Goal: Transaction & Acquisition: Purchase product/service

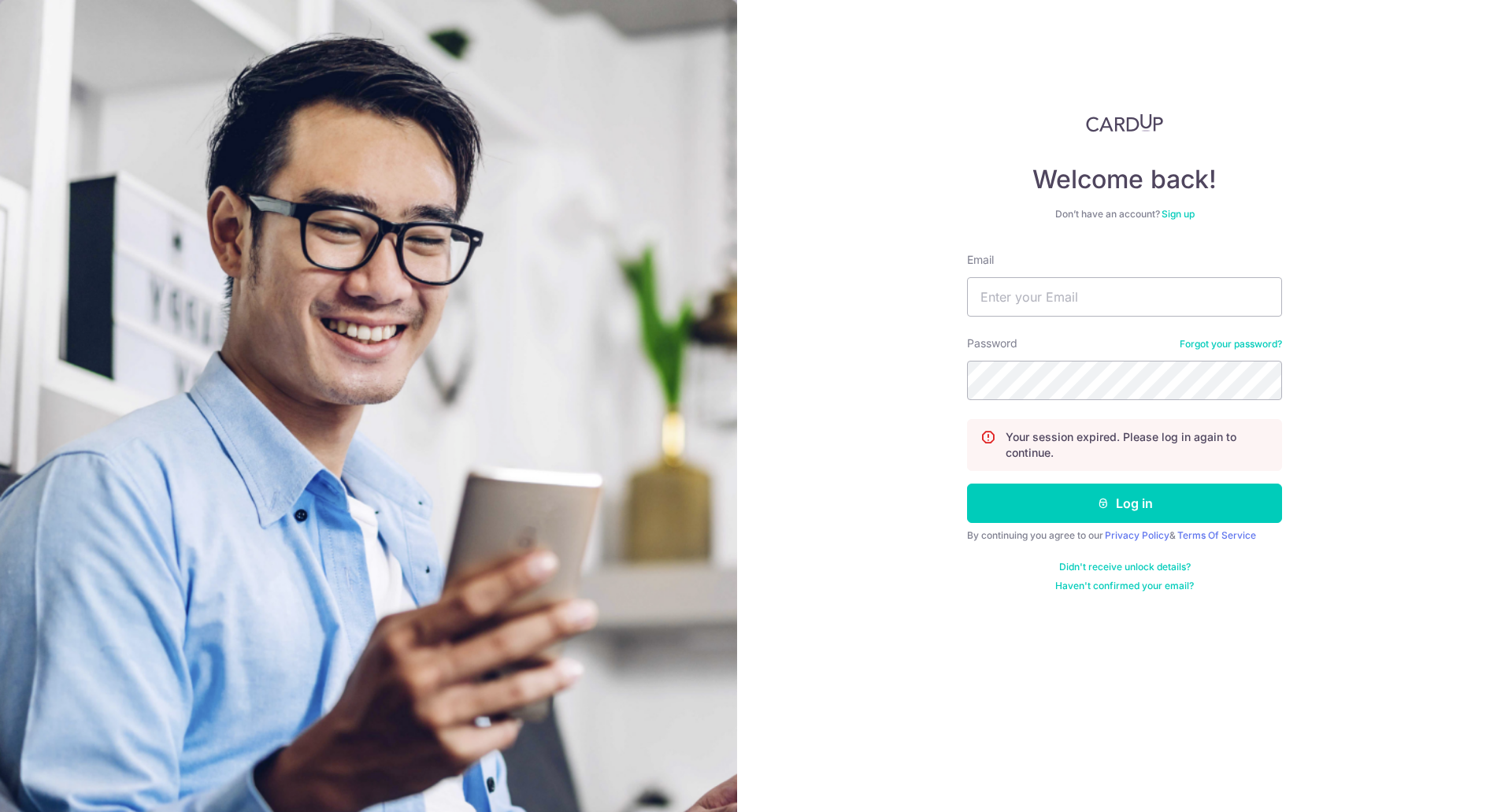
type input "thomaslee73@yahoo.com"
click at [967, 484] on button "Log in" at bounding box center [1124, 503] width 315 height 39
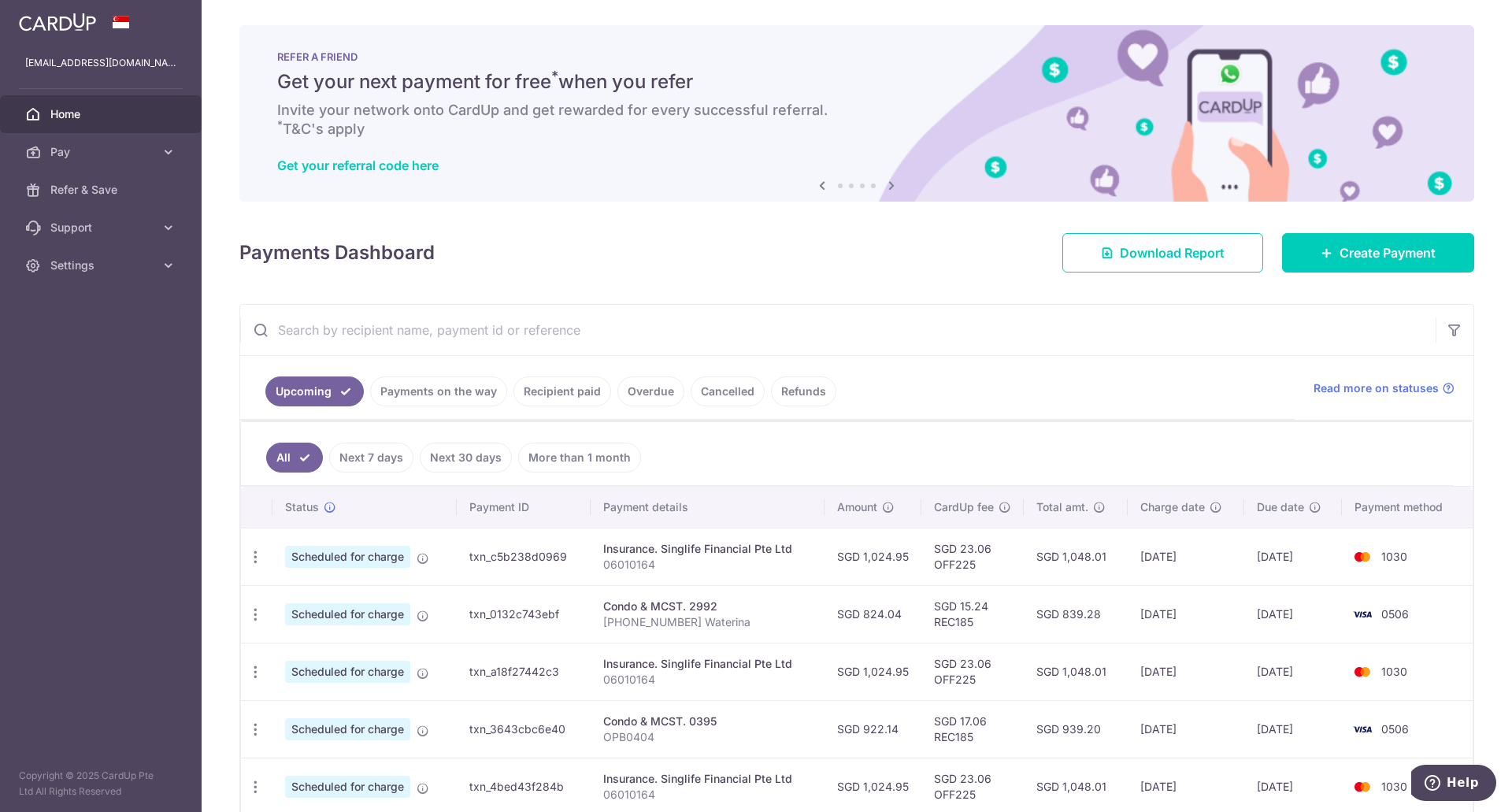
scroll to position [138, 0]
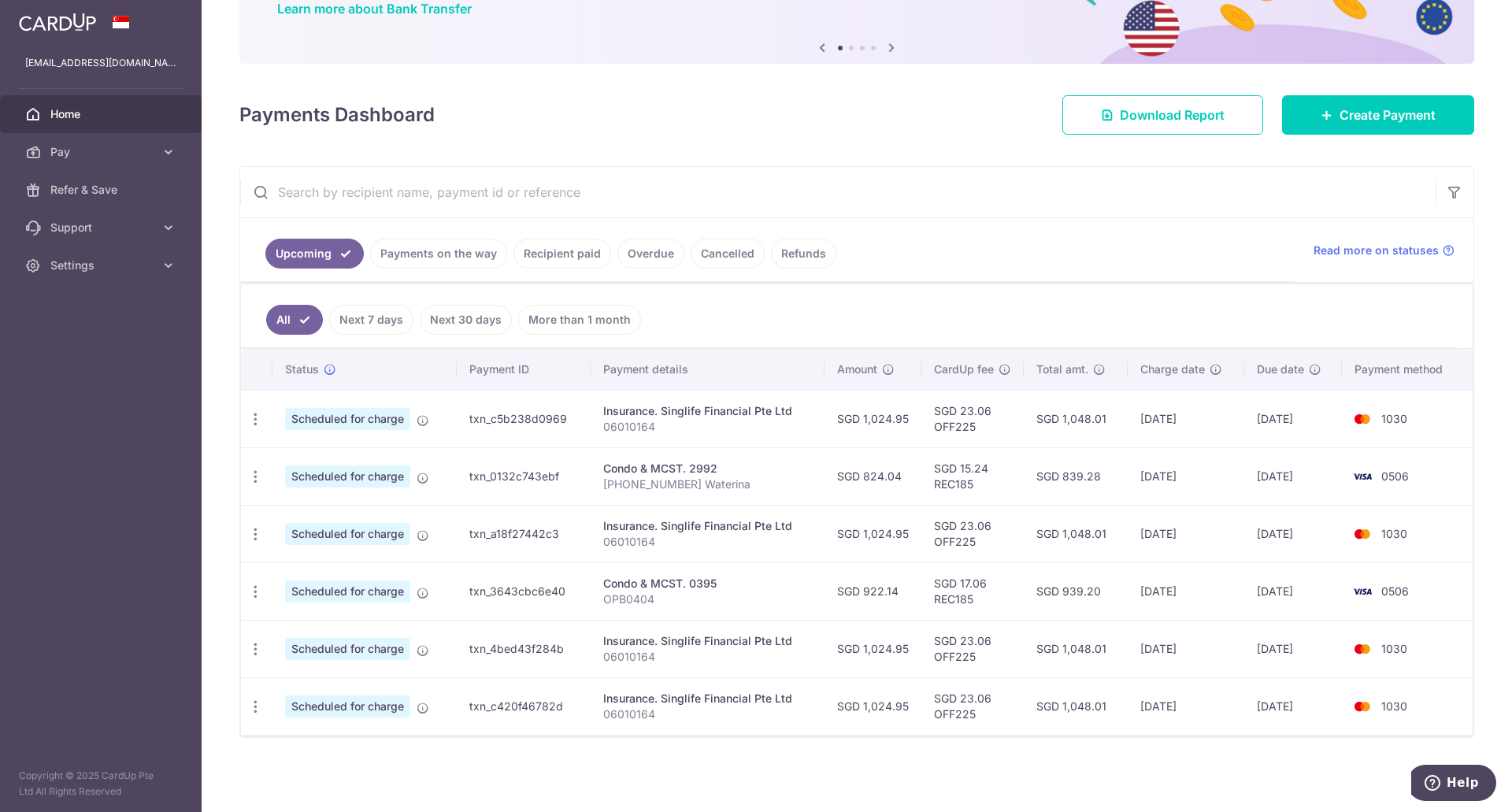
click at [402, 313] on link "Next 7 days" at bounding box center [371, 319] width 84 height 30
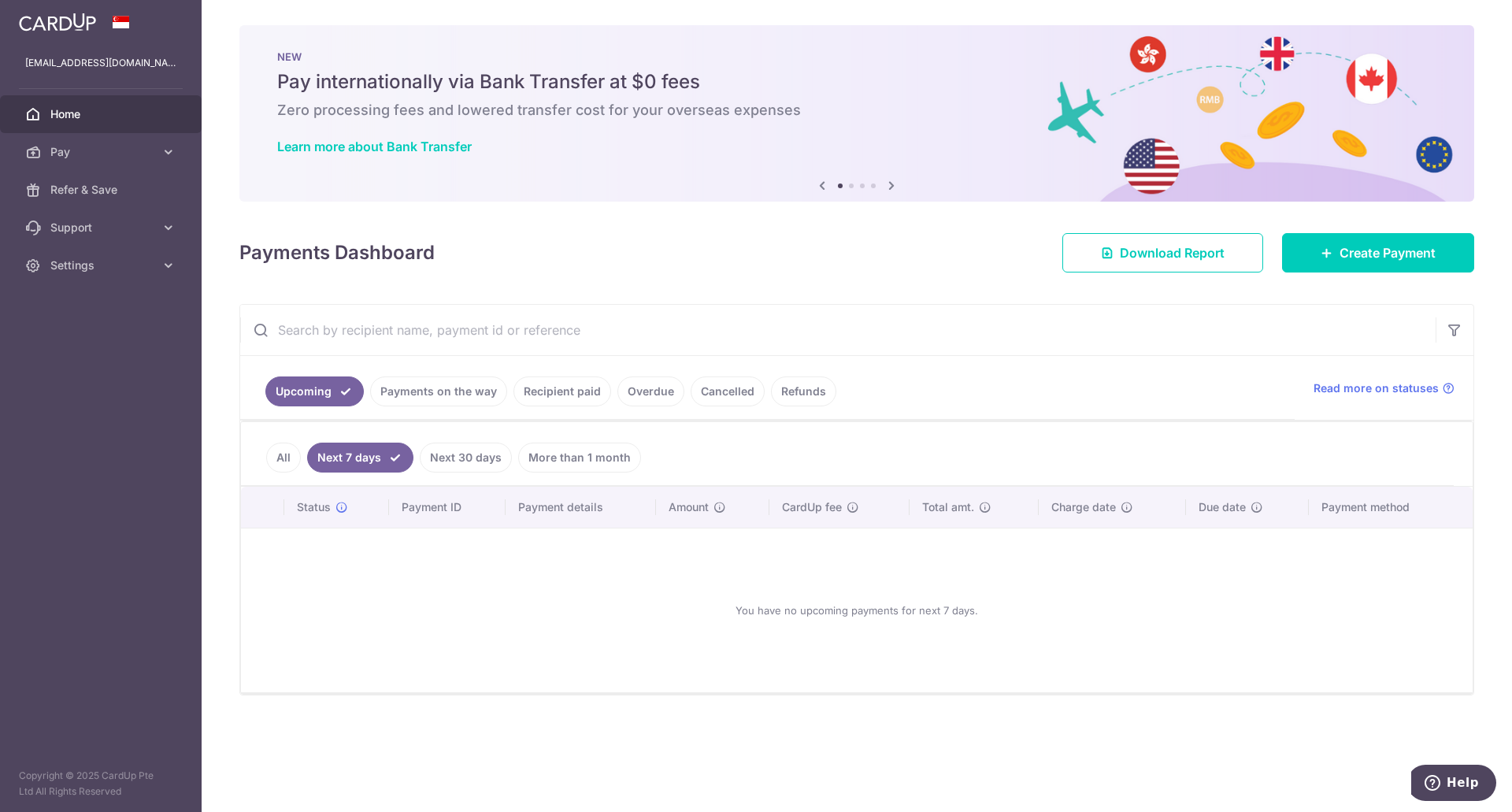
click at [298, 454] on link "All" at bounding box center [283, 457] width 35 height 30
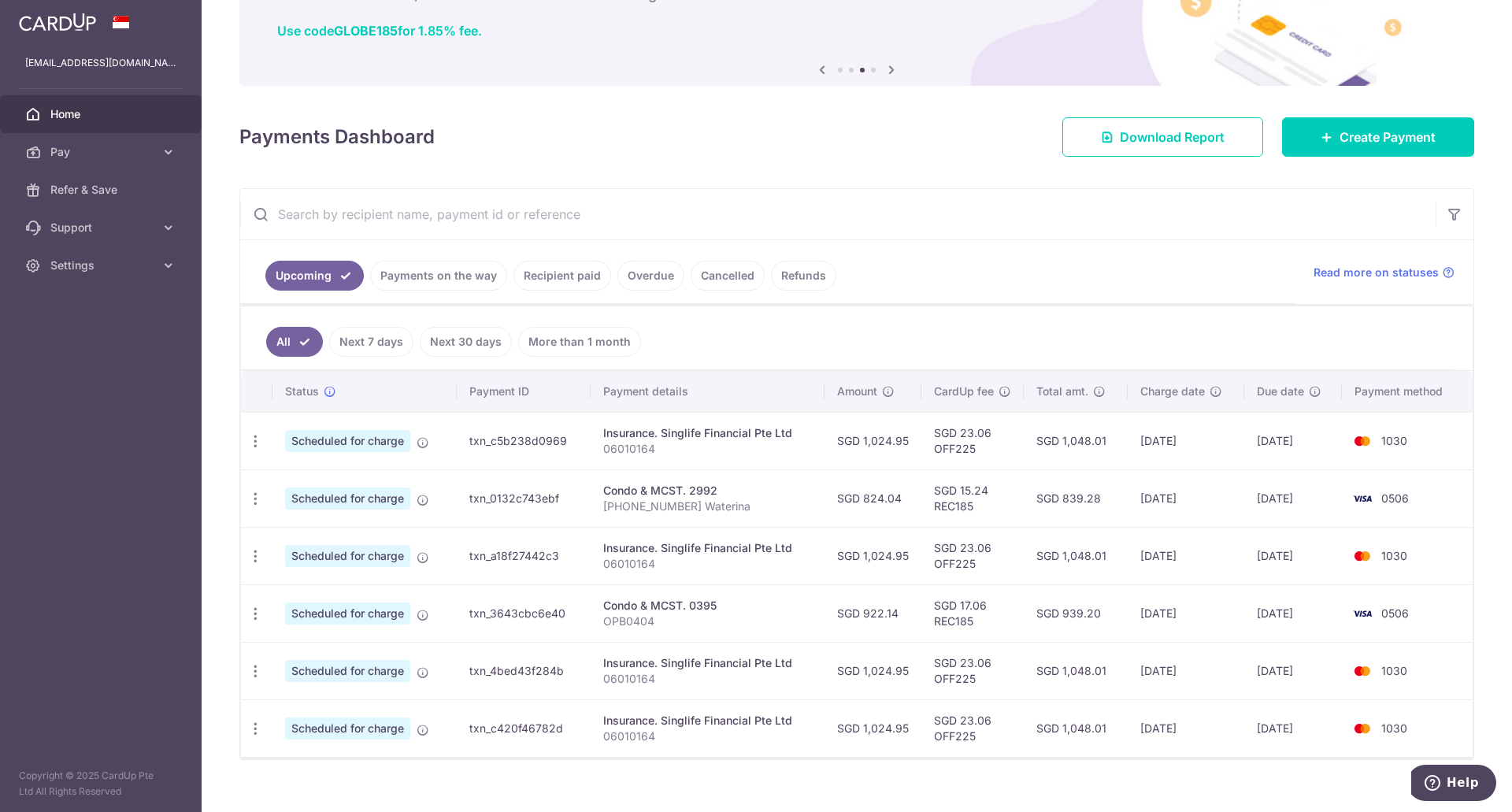
scroll to position [138, 0]
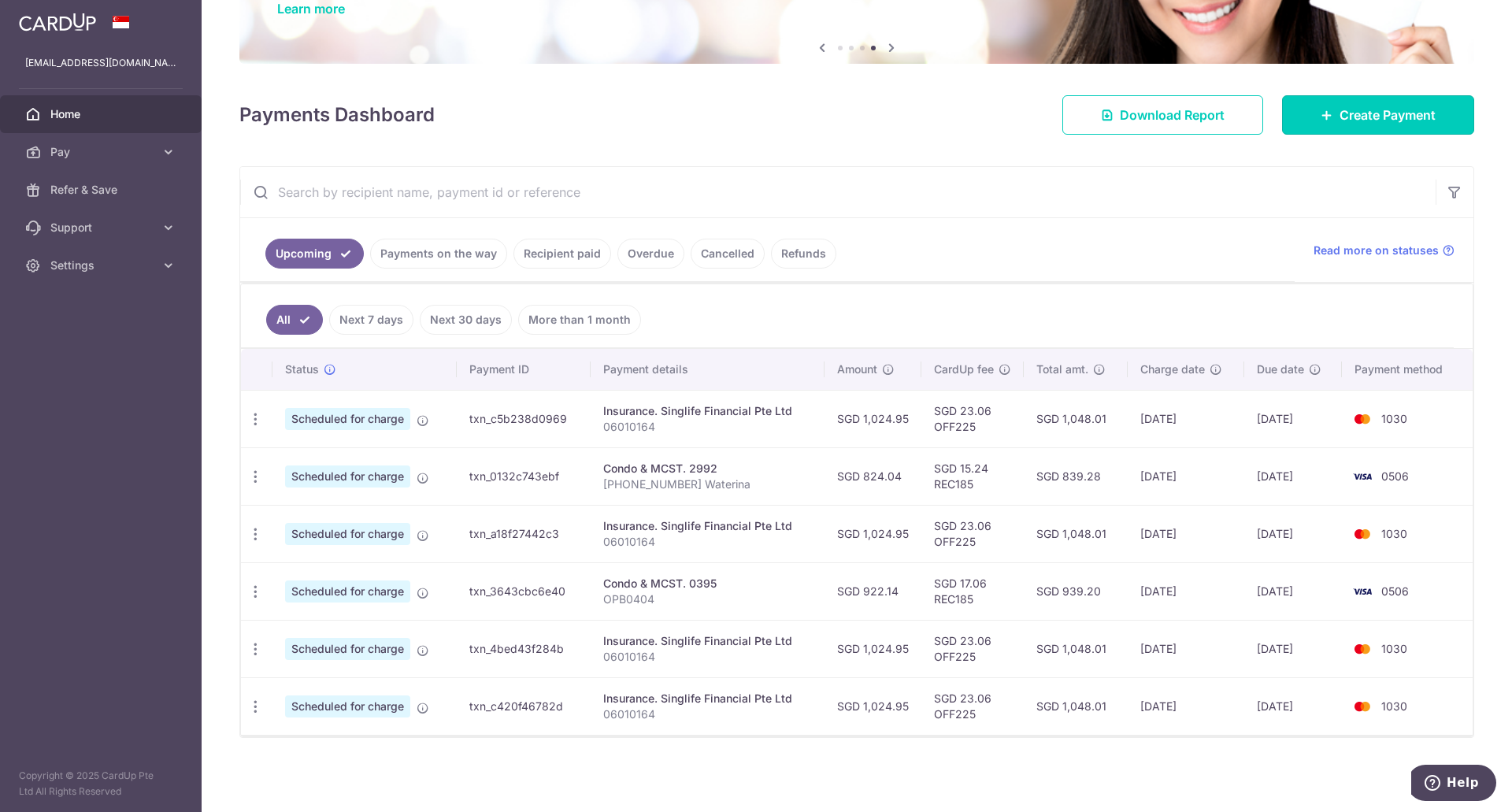
click at [1325, 109] on link "Create Payment" at bounding box center [1379, 114] width 192 height 39
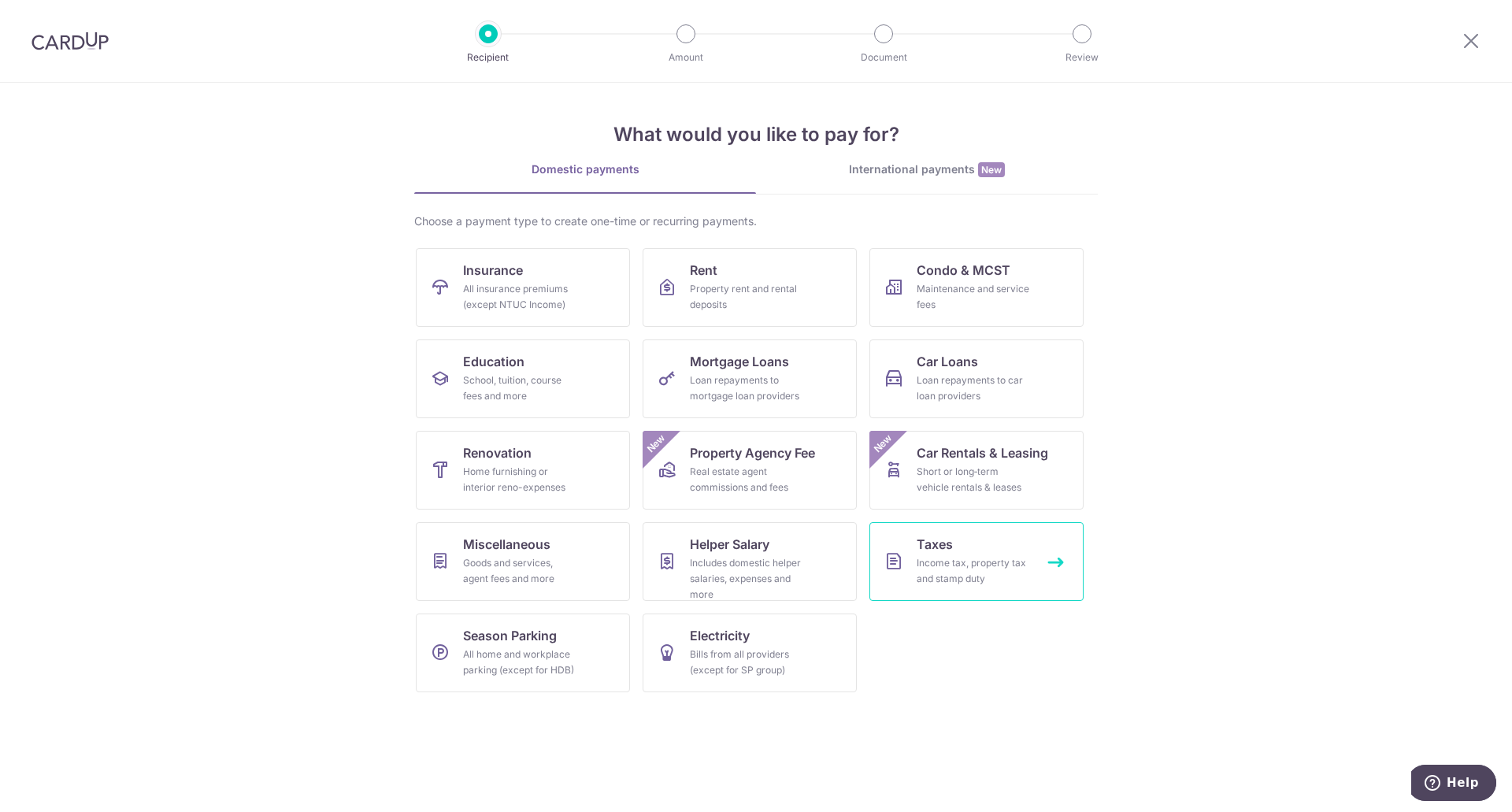
click at [971, 533] on link "Taxes Income tax, property tax and stamp duty" at bounding box center [976, 561] width 214 height 79
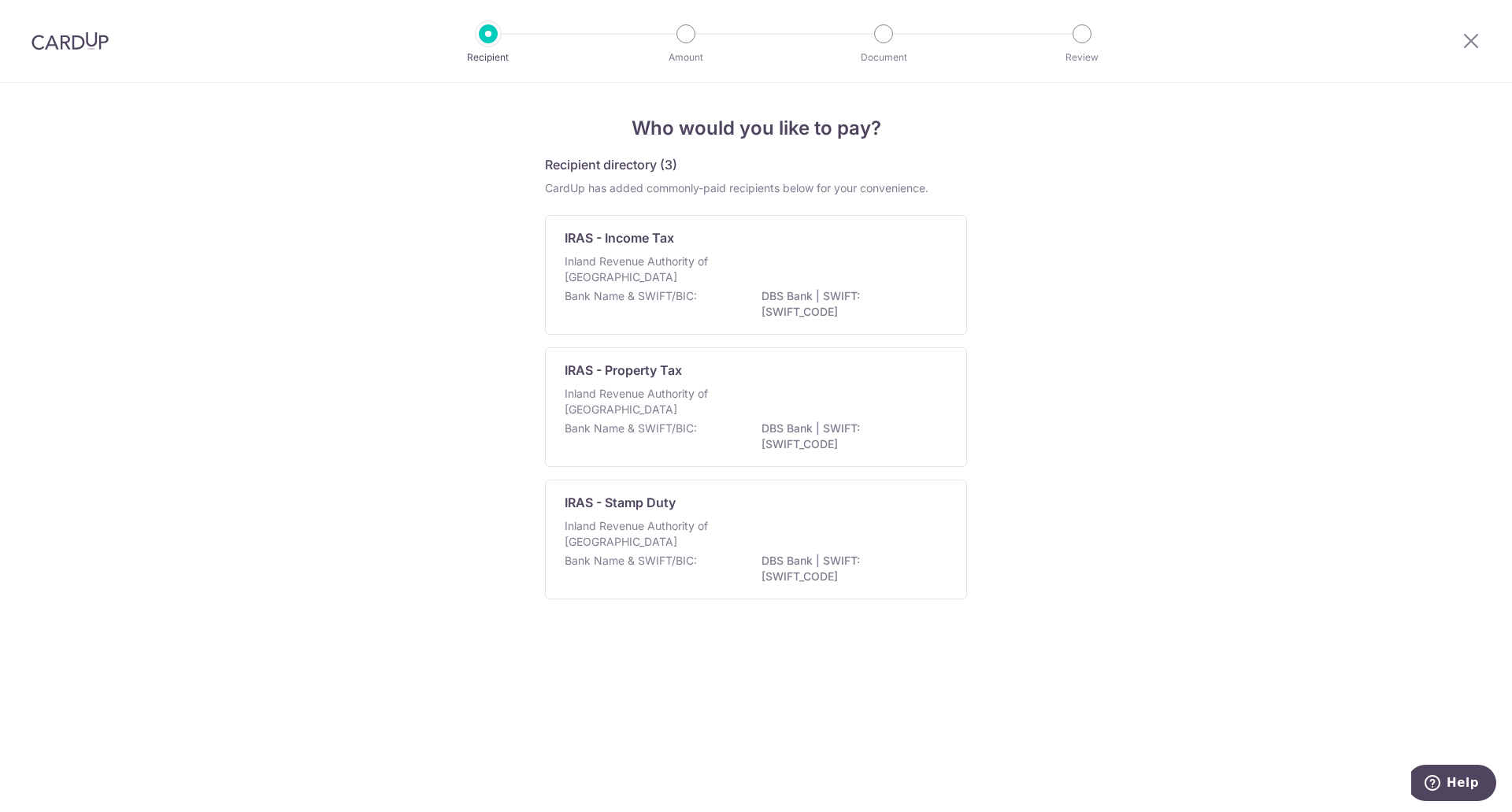
click at [819, 273] on div "Inland Revenue Authority of Singapore" at bounding box center [756, 271] width 383 height 35
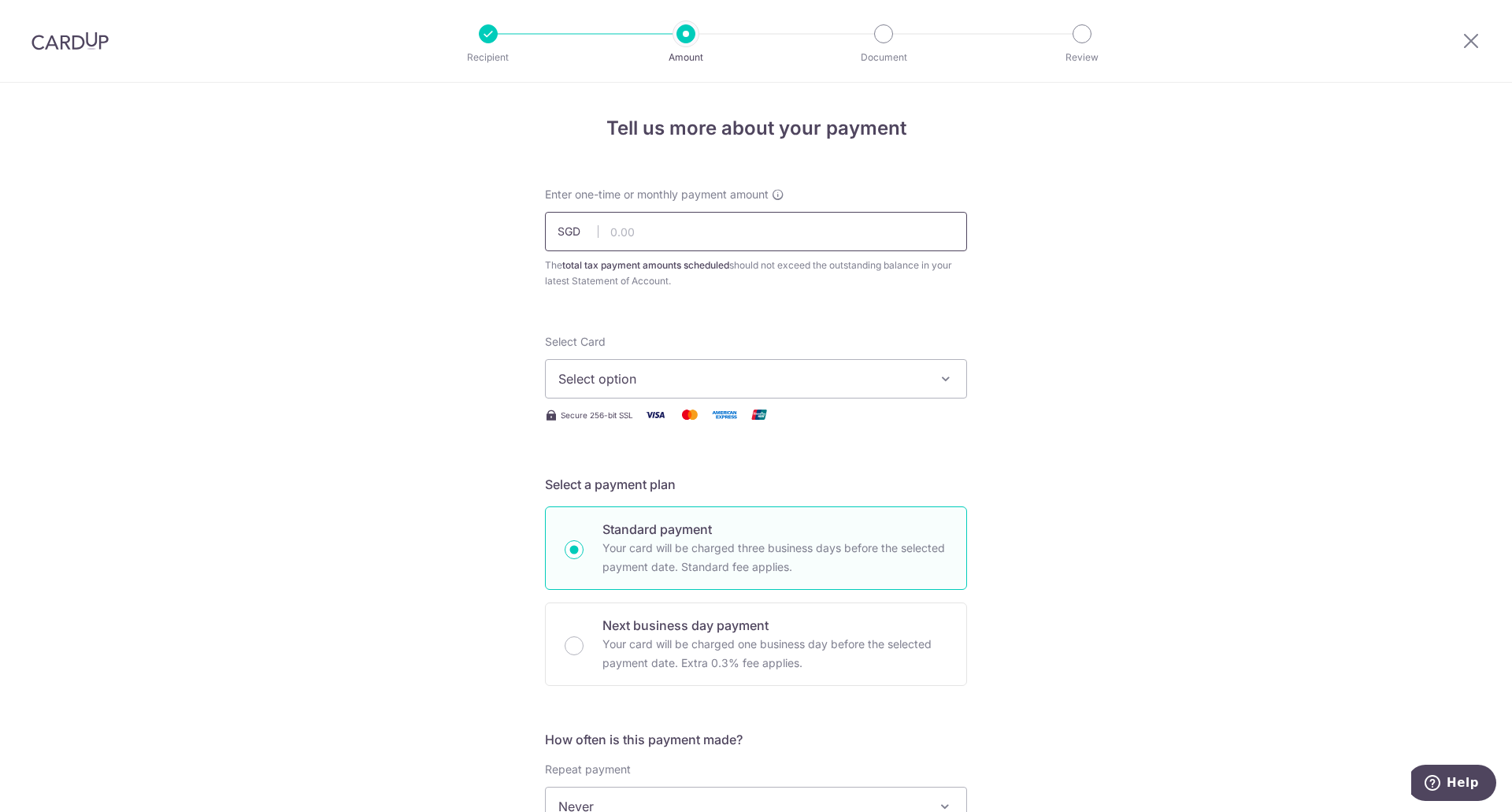
click at [820, 238] on input "text" at bounding box center [756, 231] width 422 height 39
type input "5,861.33"
click at [748, 381] on span "Select option" at bounding box center [741, 379] width 367 height 19
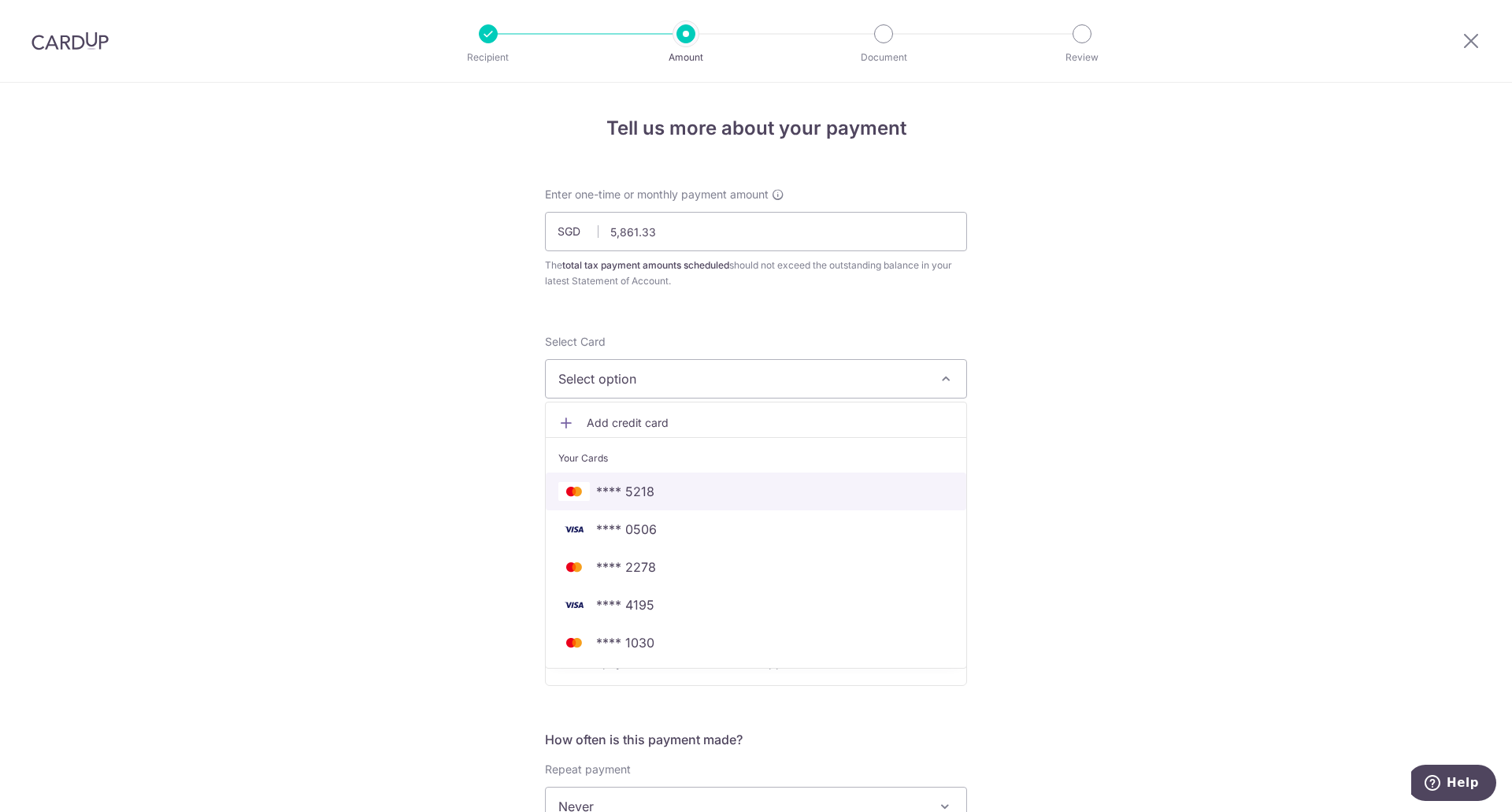
click at [631, 489] on span "**** 5218" at bounding box center [625, 491] width 59 height 19
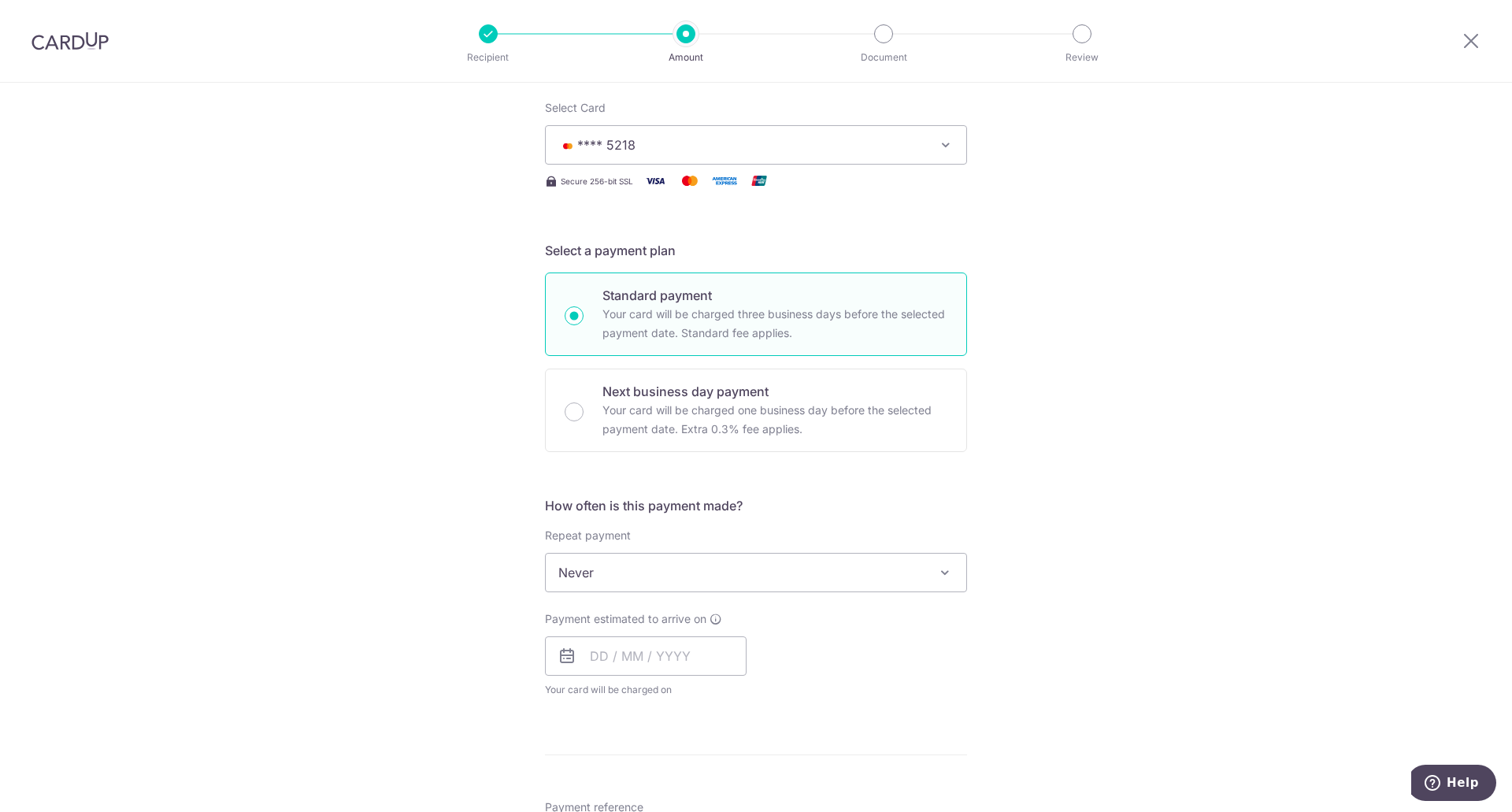
scroll to position [238, 0]
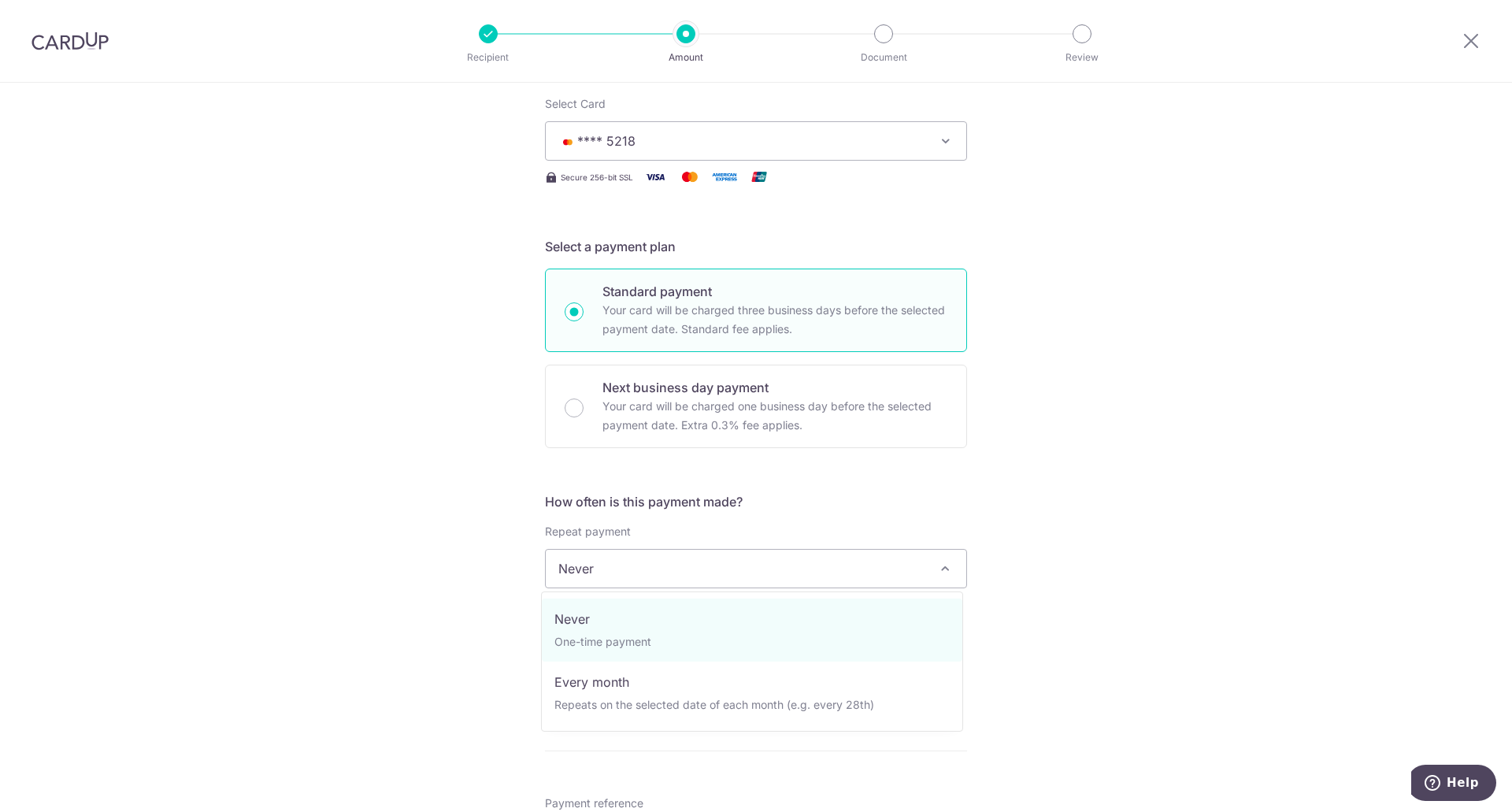
click at [736, 564] on span "Never" at bounding box center [756, 568] width 421 height 37
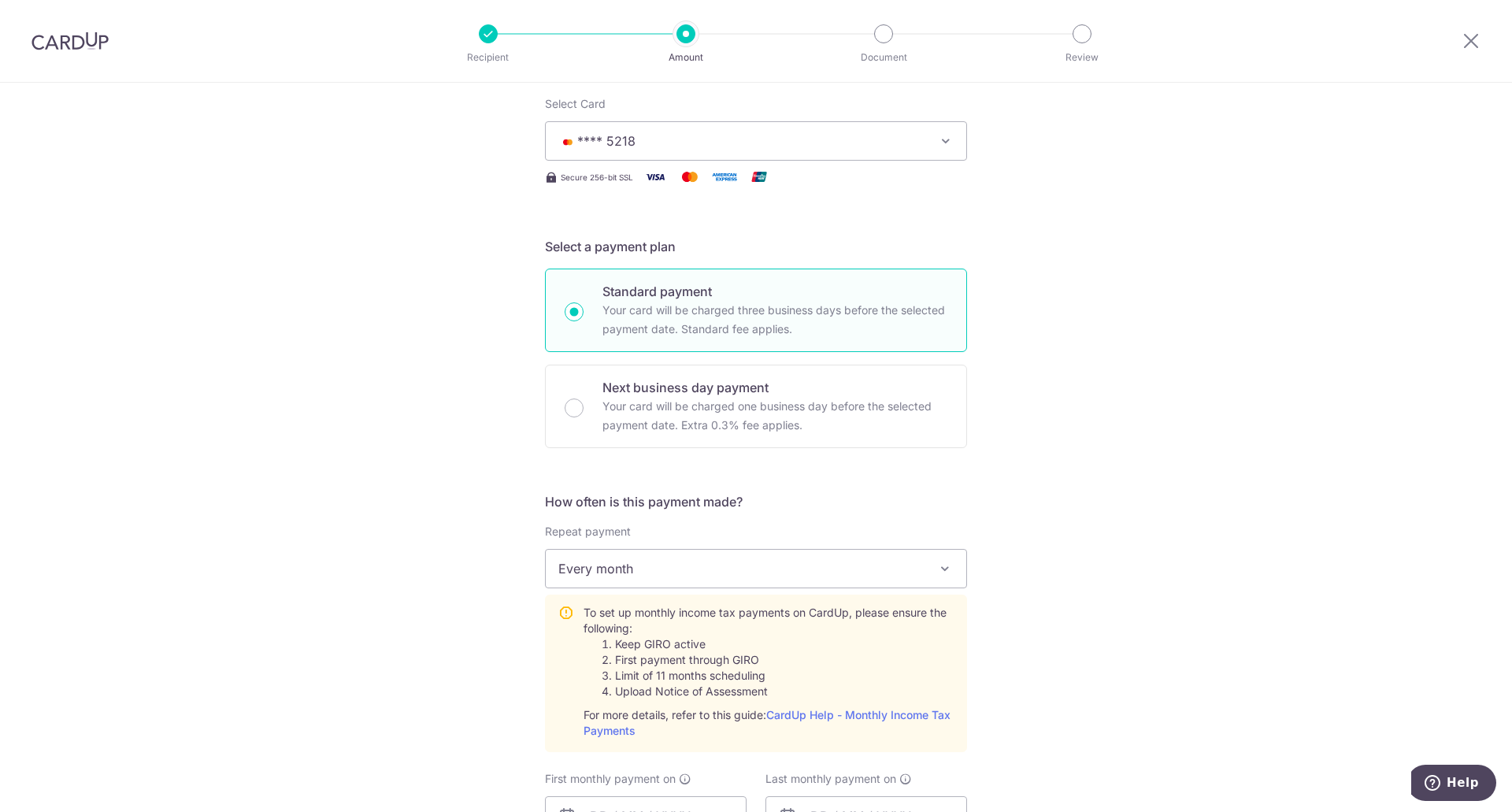
select select "3"
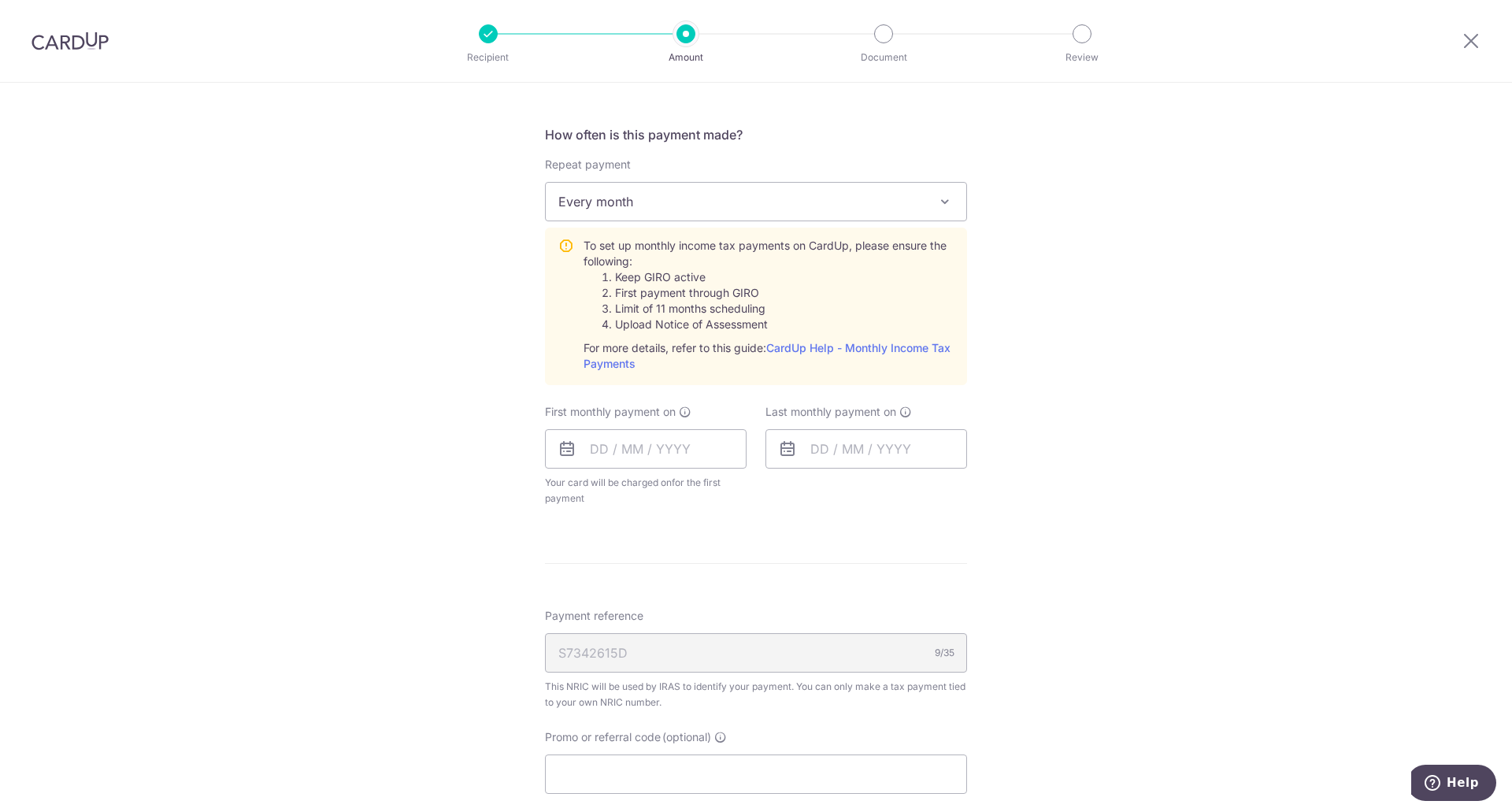
scroll to position [606, 0]
click at [620, 448] on input "text" at bounding box center [645, 447] width 202 height 39
click at [668, 662] on link "24" at bounding box center [672, 654] width 26 height 26
type input "[DATE]"
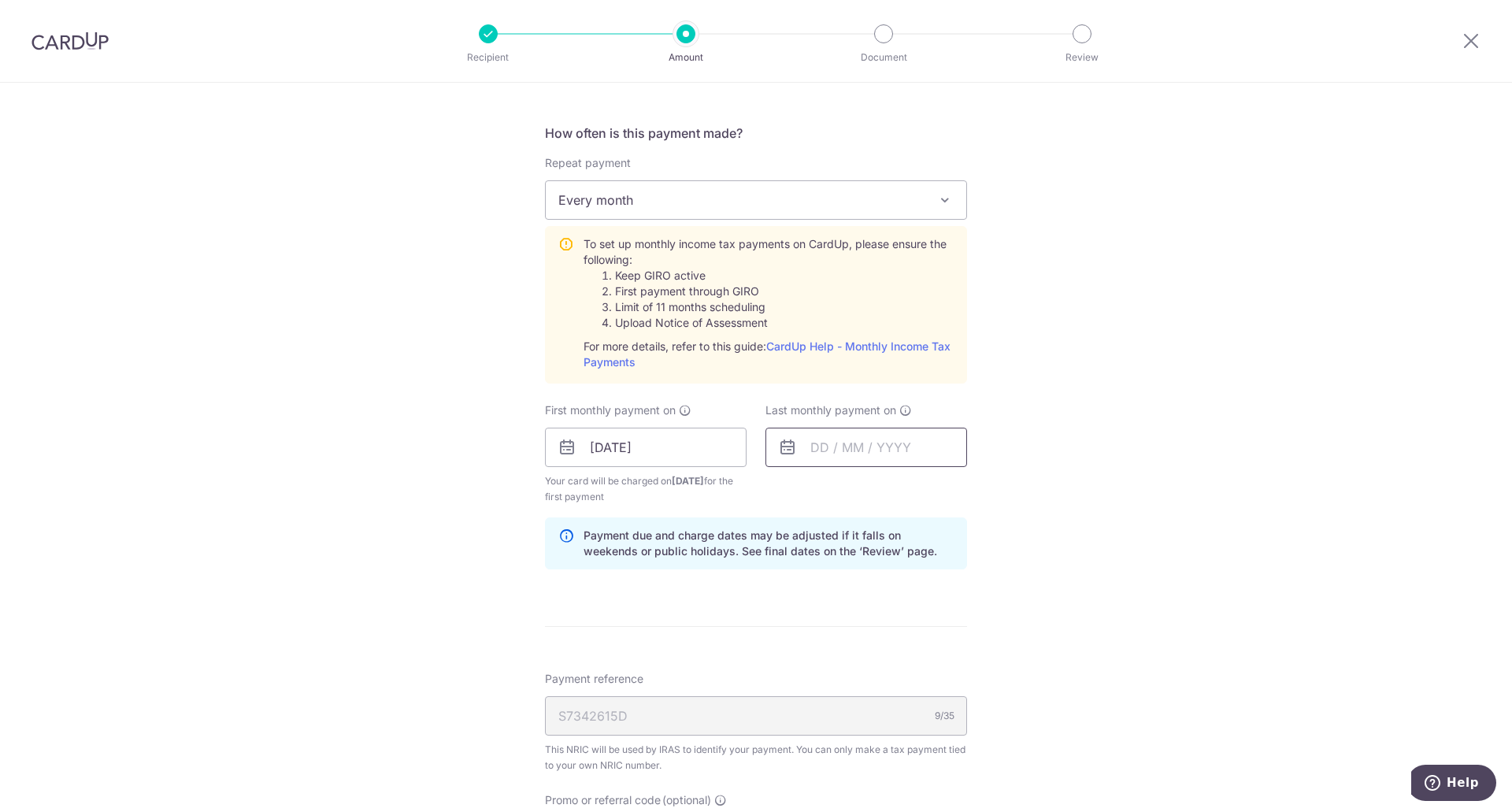
click at [889, 456] on input "text" at bounding box center [866, 447] width 202 height 39
click at [866, 494] on select "Sep Oct Nov Dec" at bounding box center [855, 490] width 42 height 13
click at [889, 649] on link "24" at bounding box center [892, 654] width 26 height 26
type input "[DATE]"
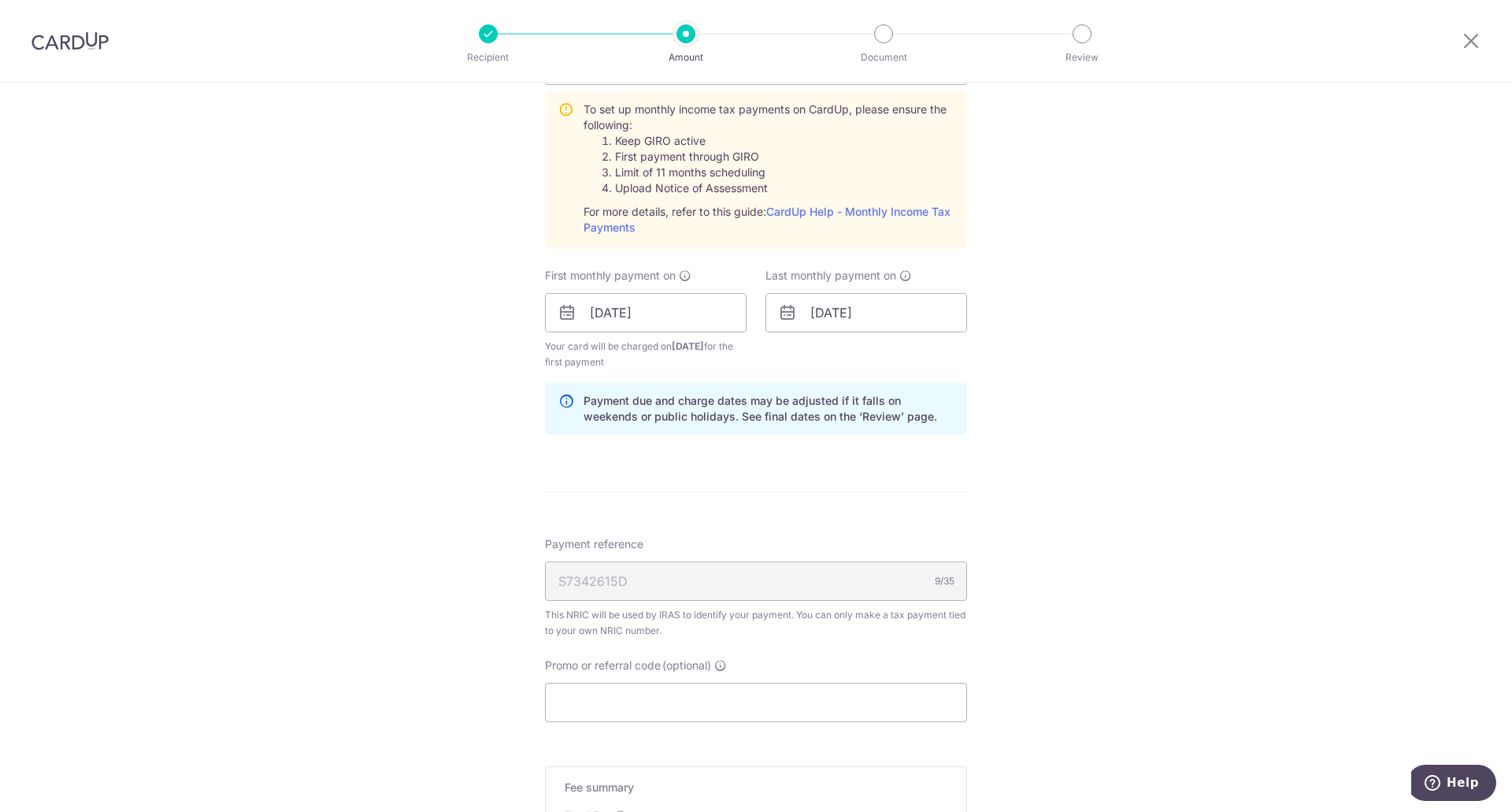
scroll to position [743, 0]
click at [729, 689] on input "Promo or referral code (optional)" at bounding box center [756, 701] width 422 height 39
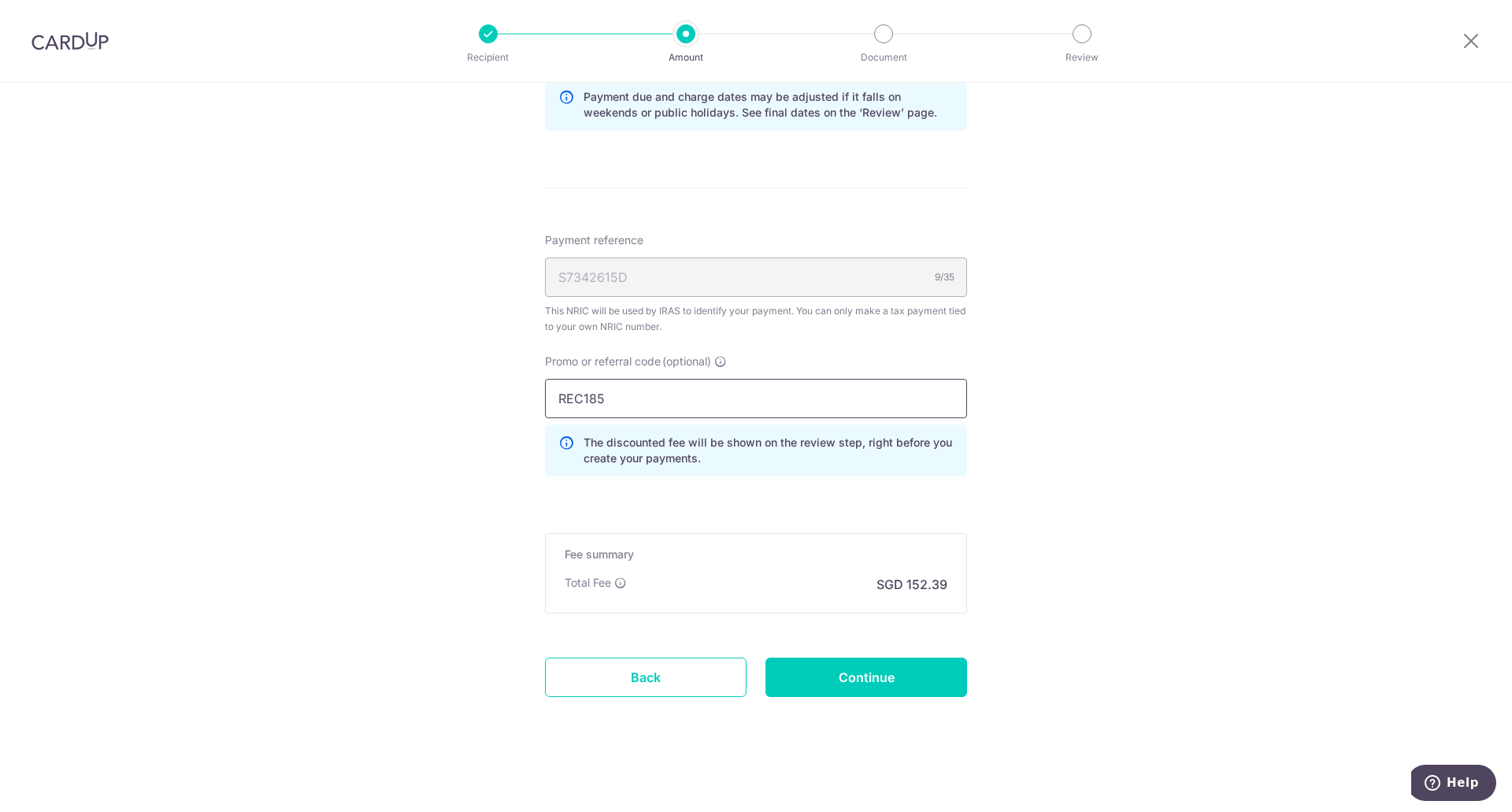
scroll to position [1046, 0]
type input "REC185"
click at [785, 681] on input "Continue" at bounding box center [866, 676] width 202 height 39
type input "Create Schedule"
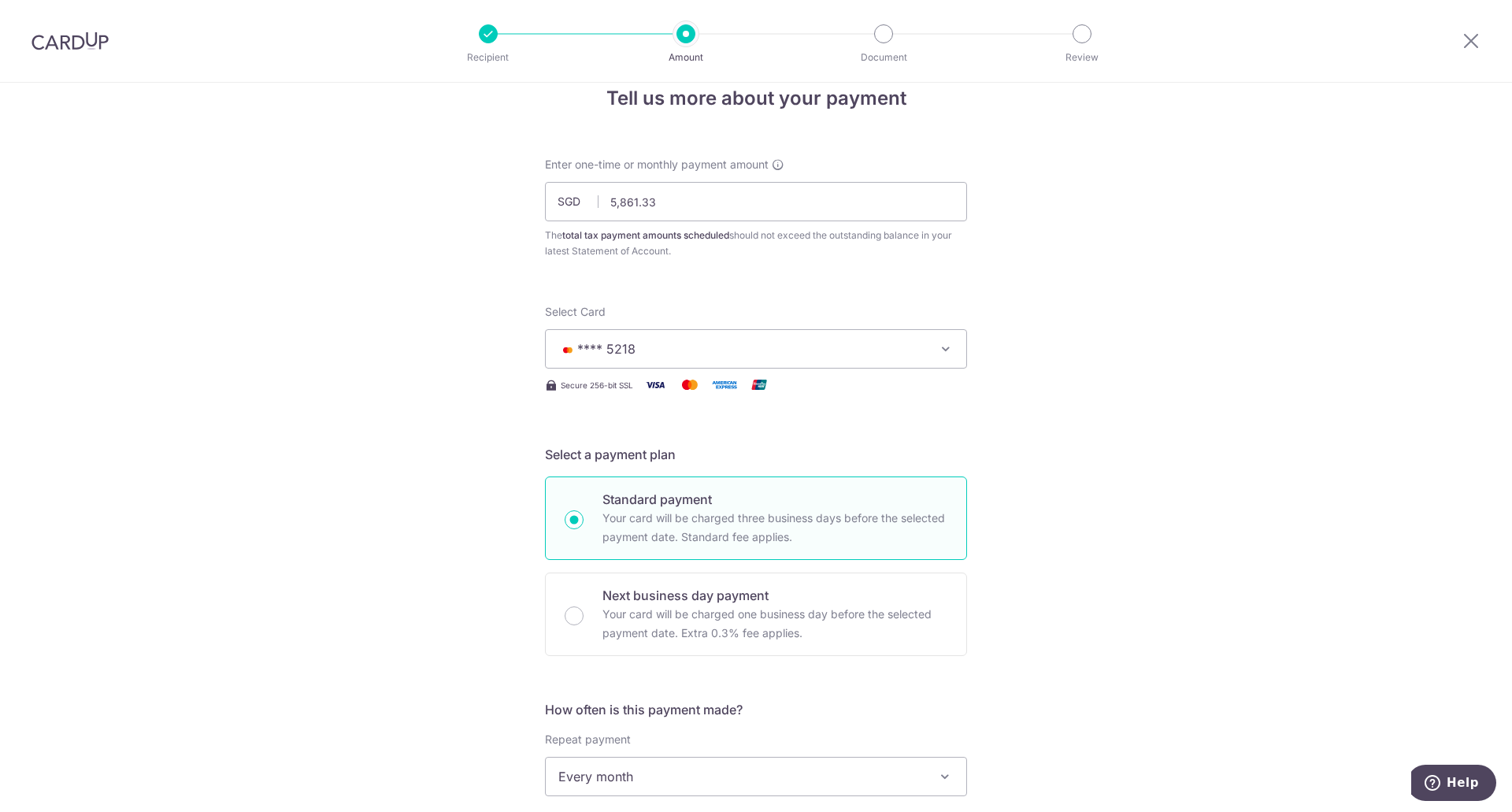
scroll to position [25, 0]
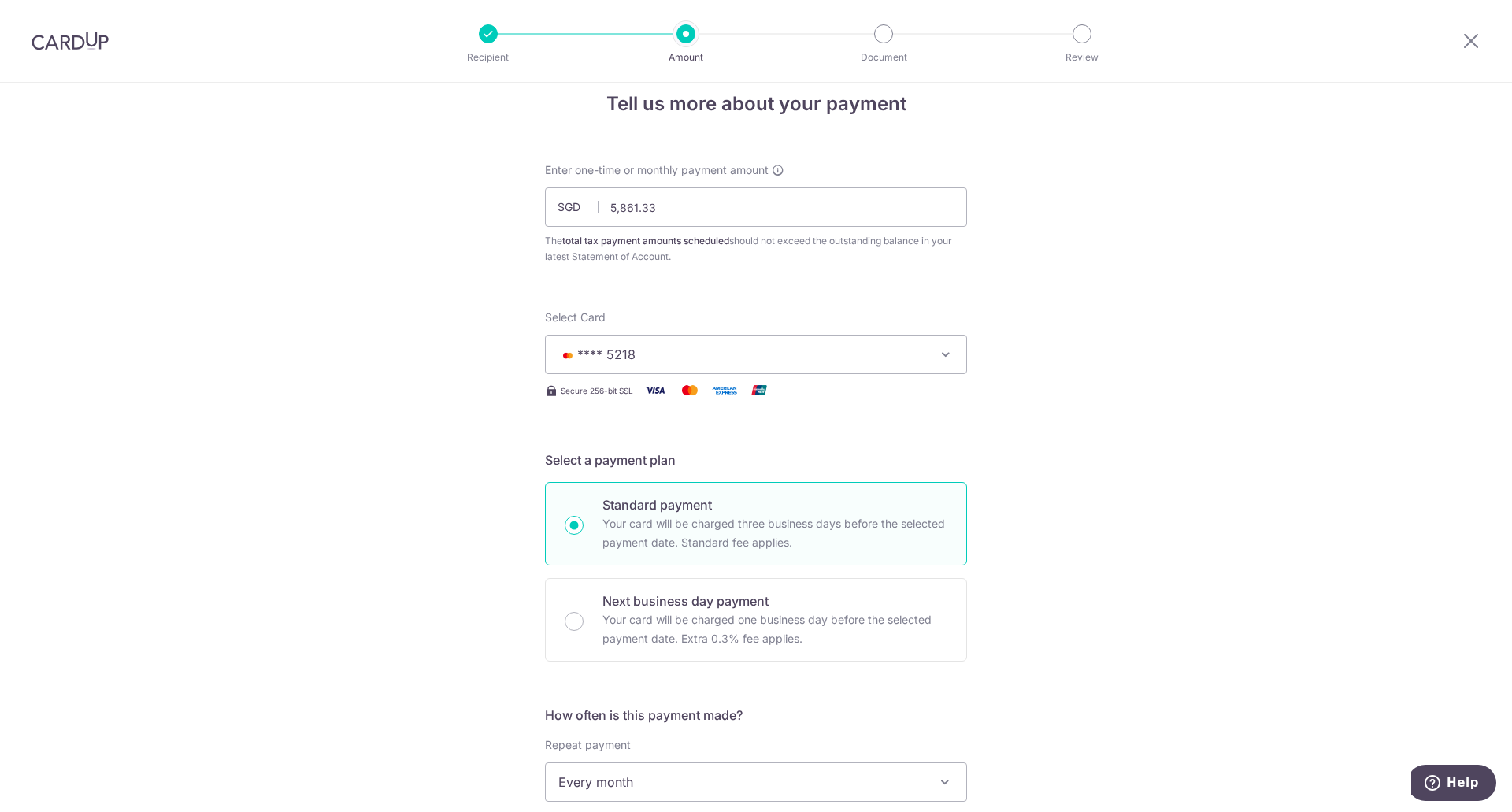
click at [632, 362] on span "**** 5218" at bounding box center [741, 354] width 367 height 19
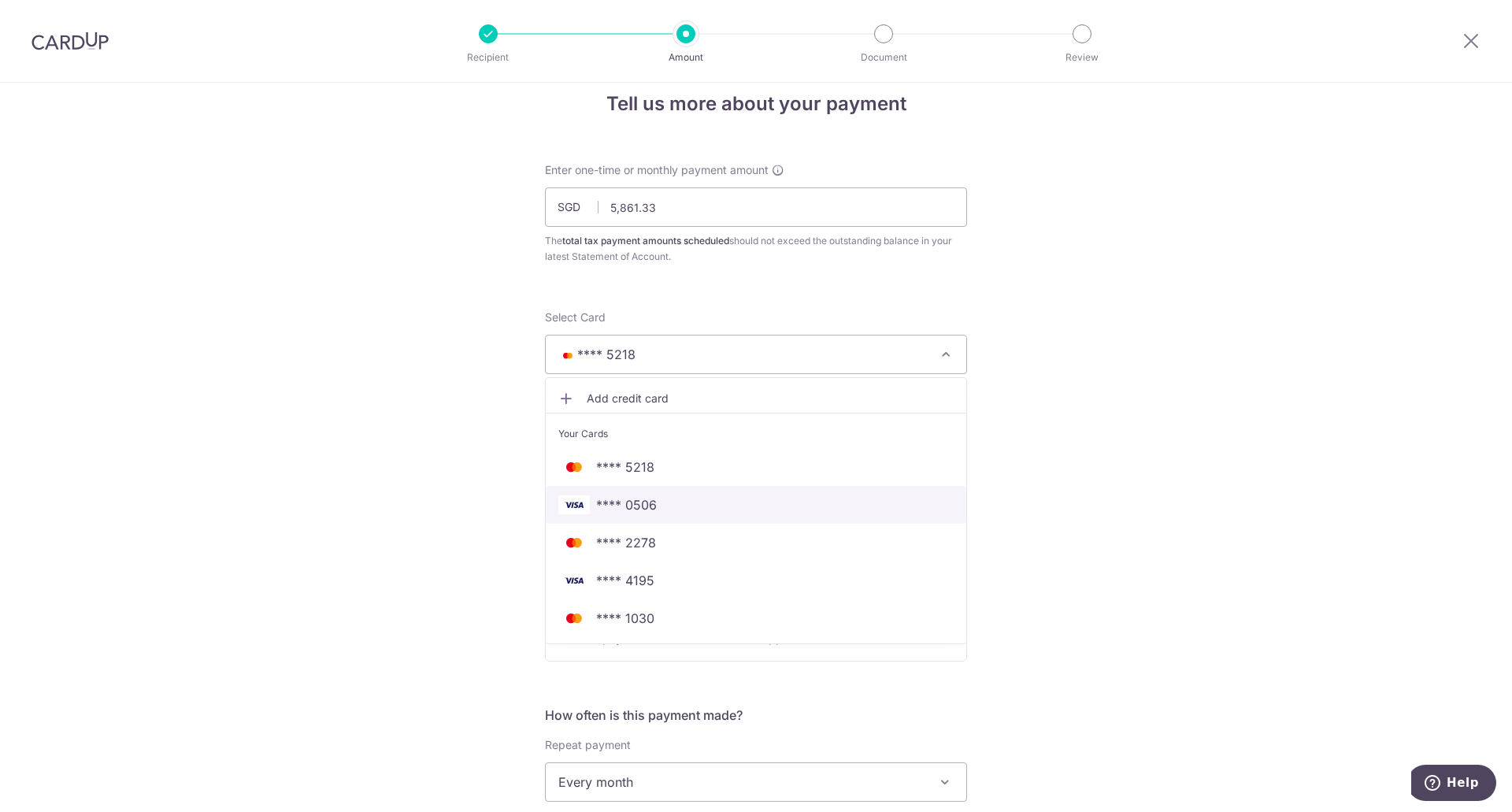
click at [665, 497] on span "**** 0506" at bounding box center [756, 505] width 395 height 19
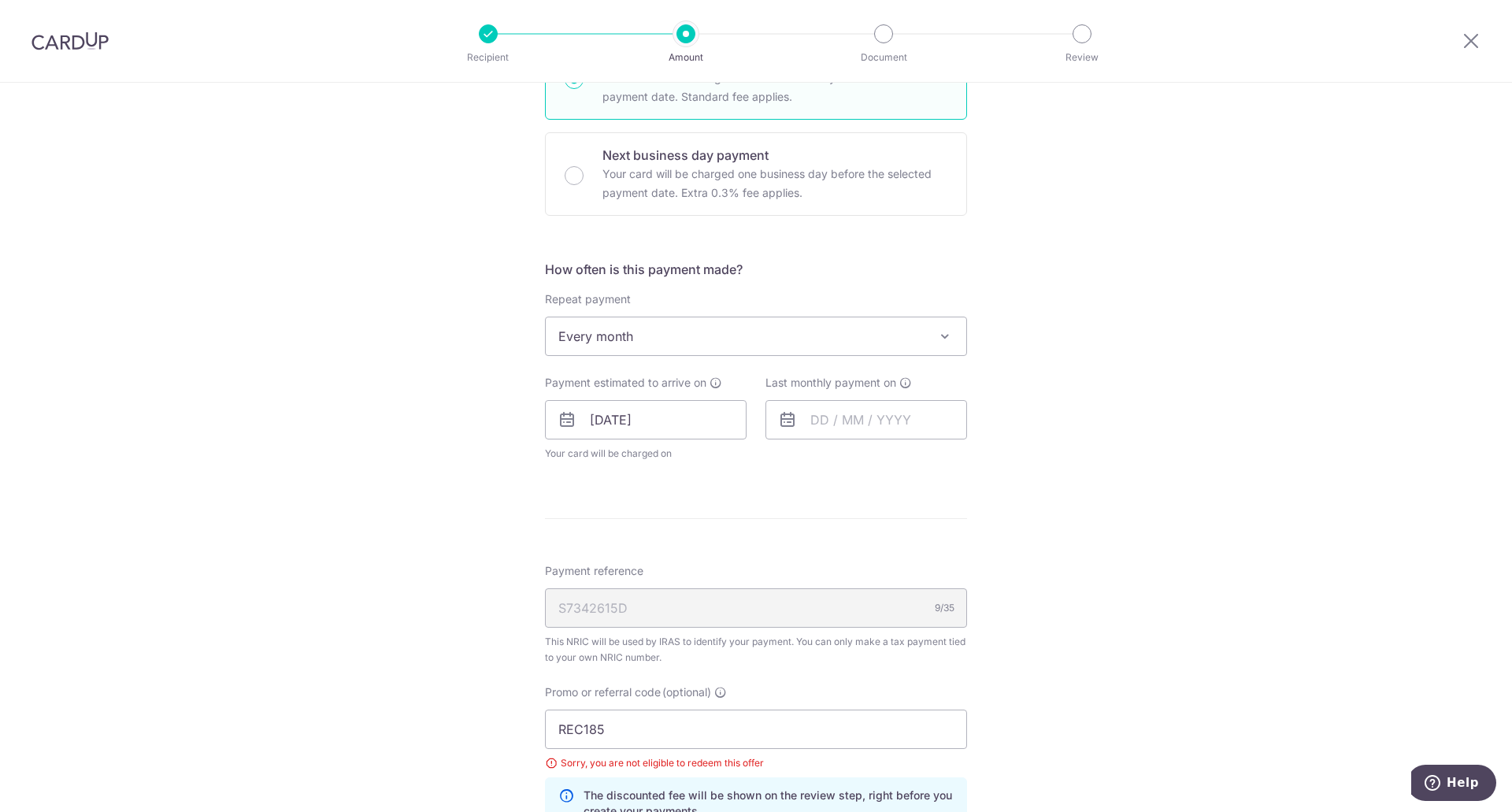
scroll to position [594, 0]
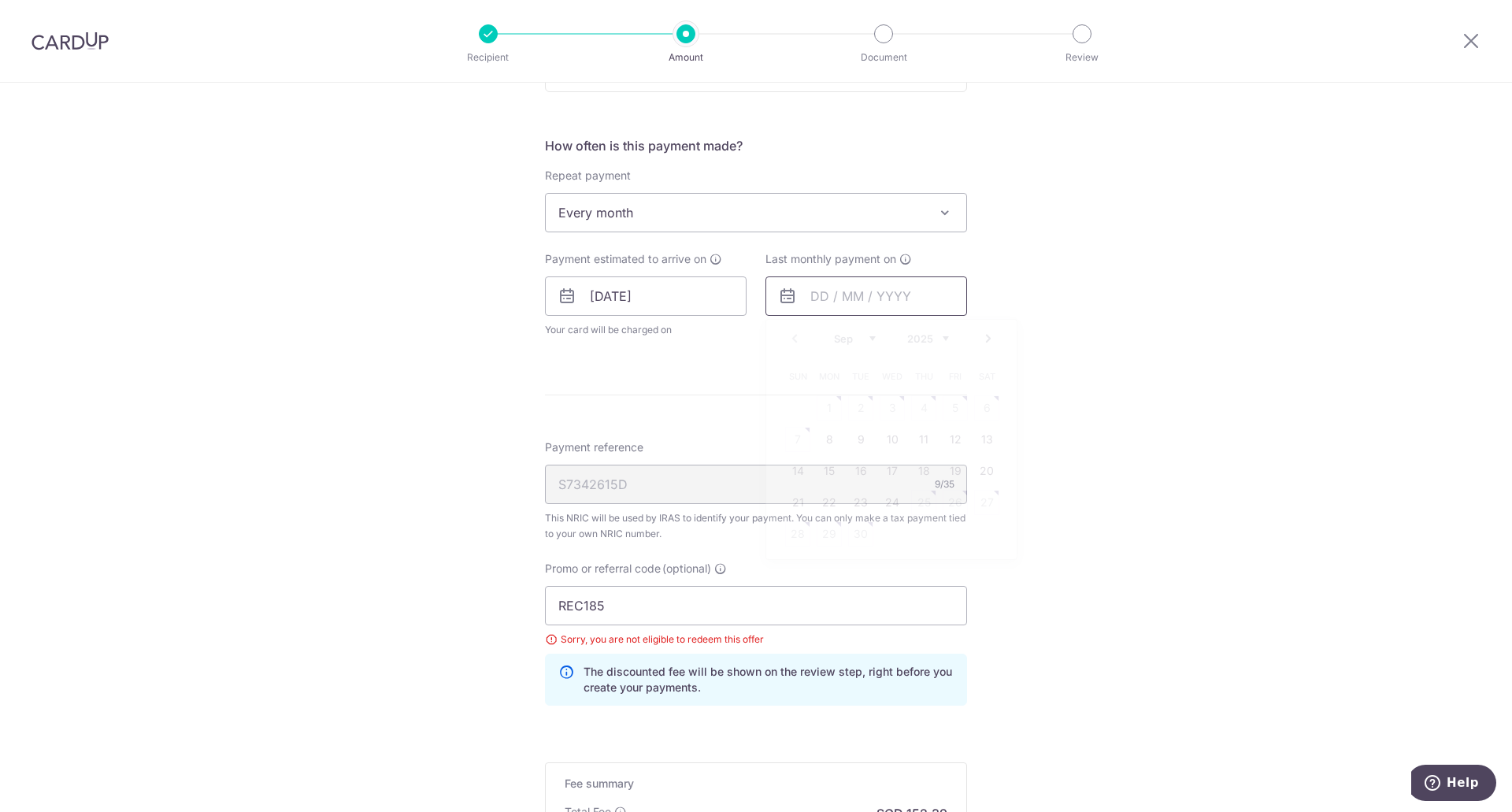
click at [856, 293] on input "text" at bounding box center [866, 295] width 202 height 39
click at [868, 333] on select "Sep Oct Nov Dec" at bounding box center [855, 339] width 42 height 13
click at [880, 502] on link "24" at bounding box center [892, 503] width 26 height 26
type input "[DATE]"
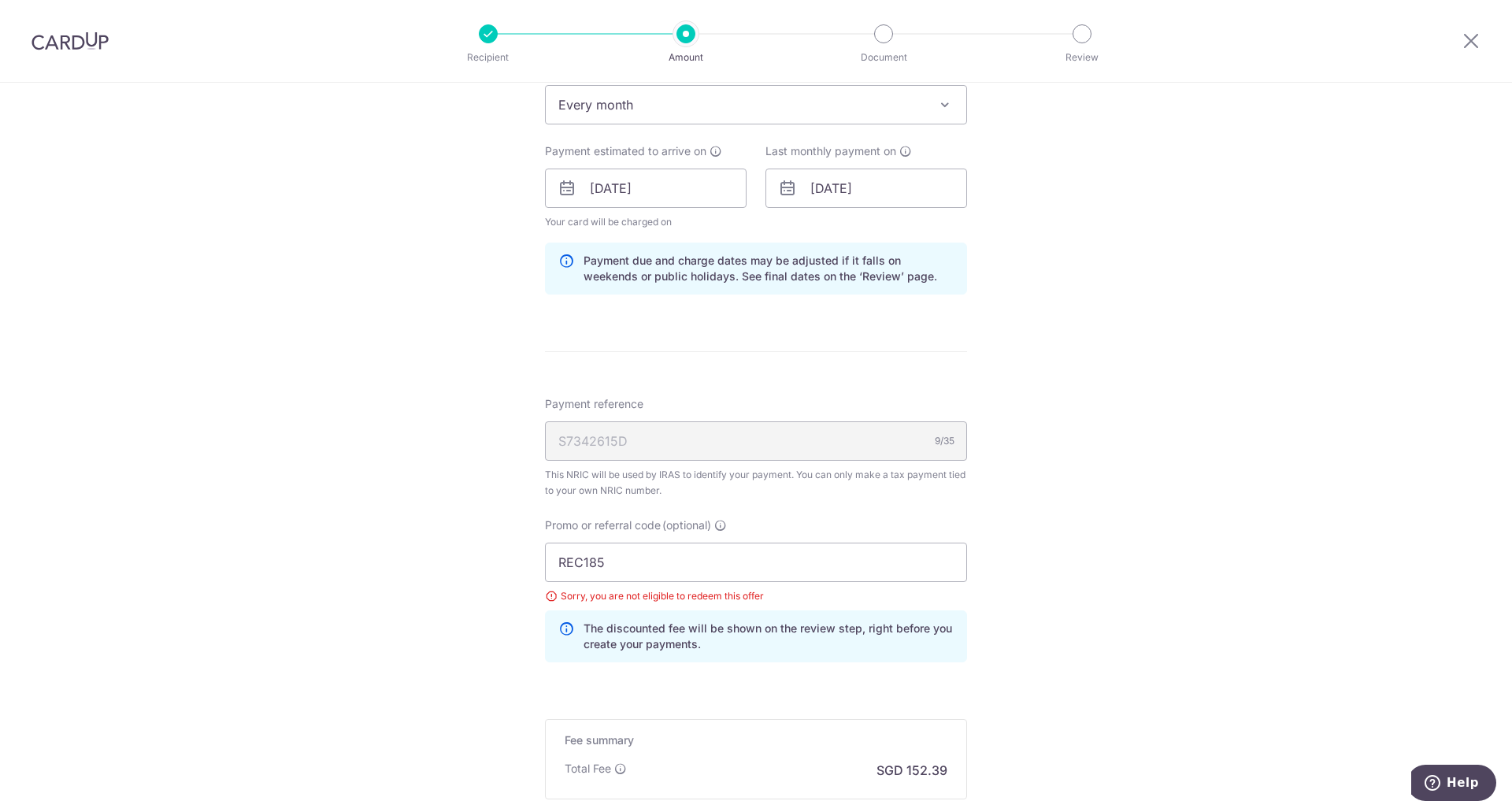
scroll to position [702, 0]
click at [872, 569] on input "REC185" at bounding box center [756, 561] width 422 height 39
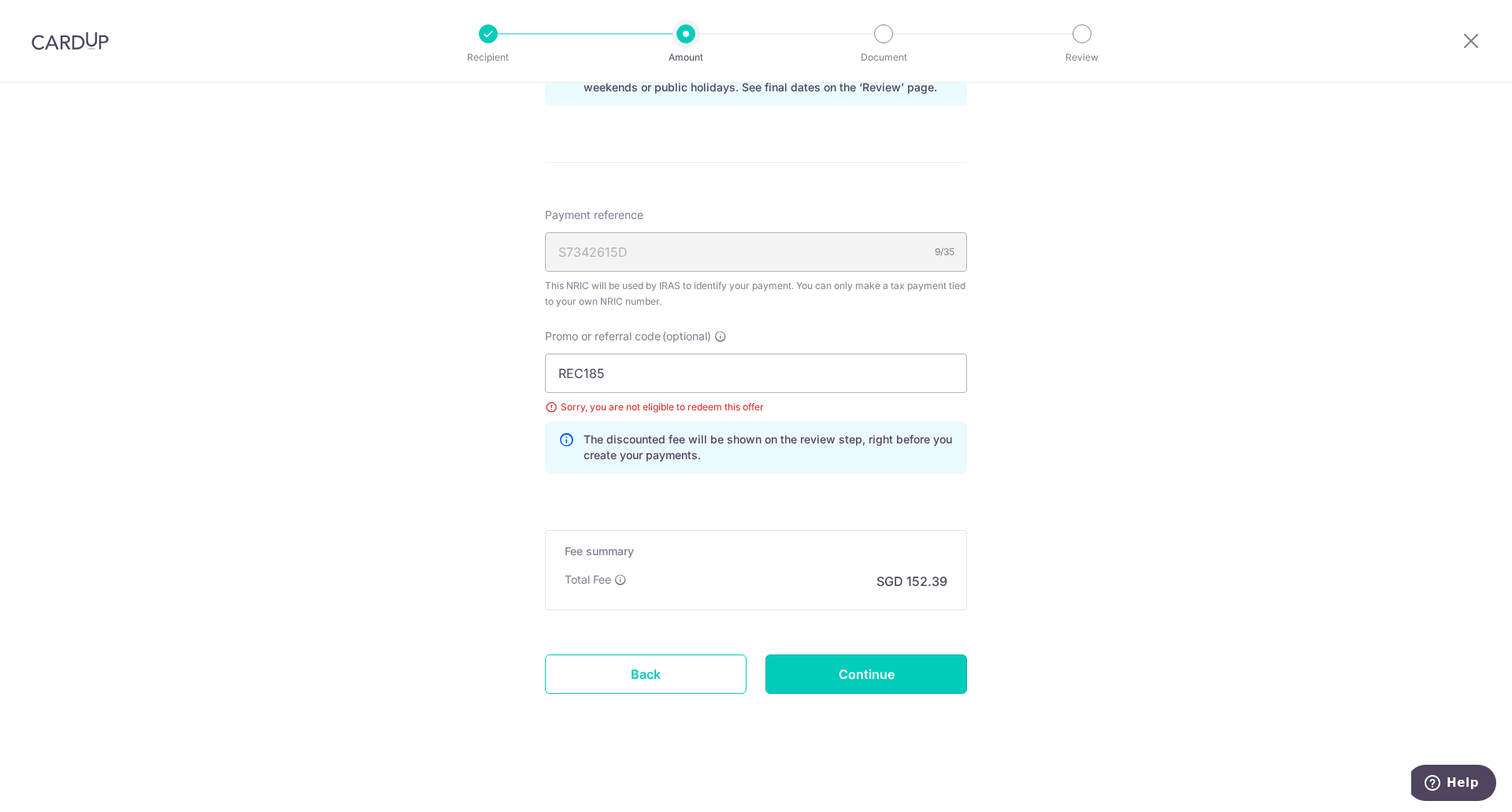
click at [878, 668] on input "Continue" at bounding box center [866, 674] width 202 height 39
type input "Update Schedule"
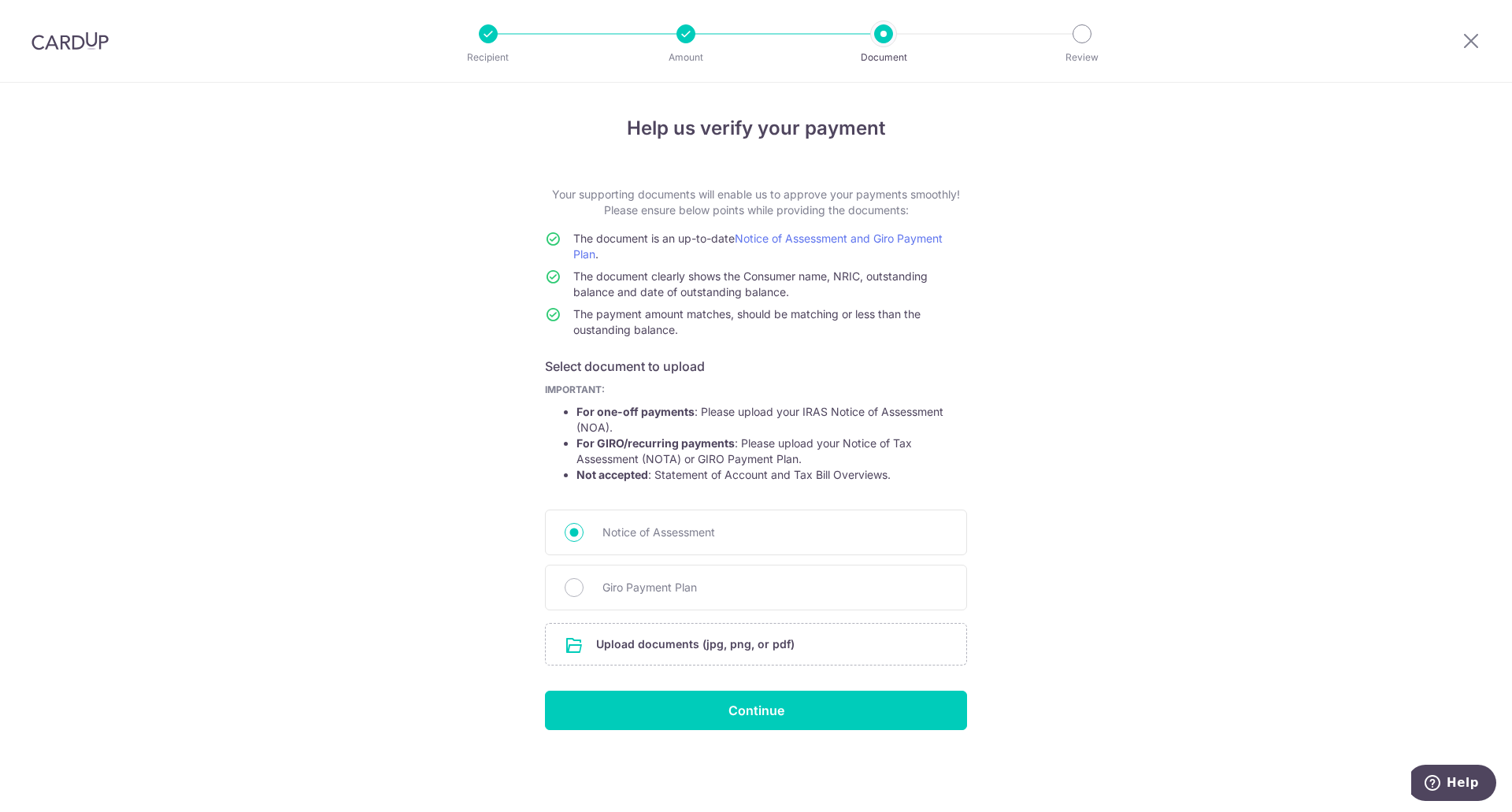
click at [732, 637] on input "file" at bounding box center [756, 644] width 421 height 41
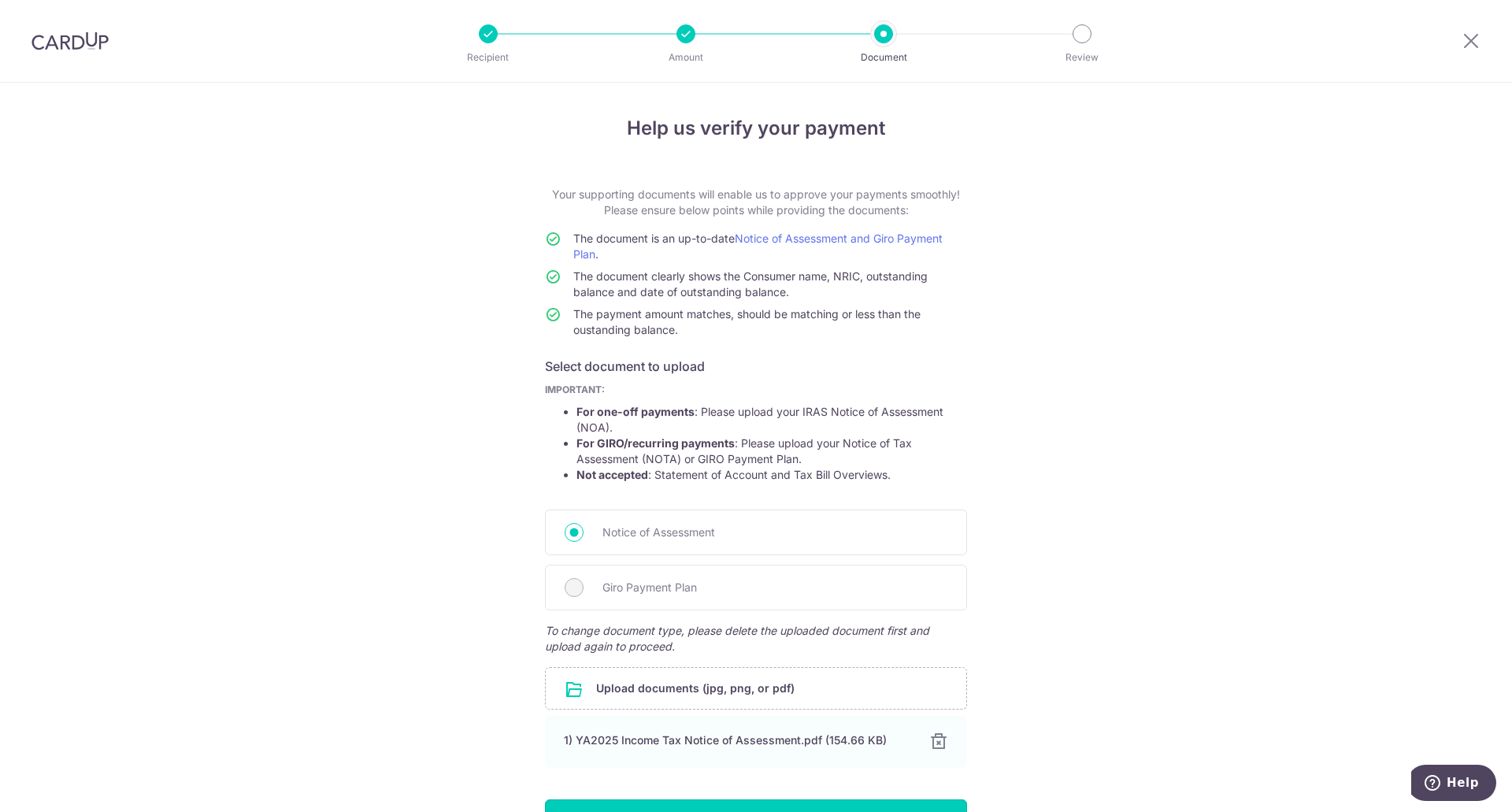
click at [802, 801] on input "Continue" at bounding box center [756, 818] width 422 height 39
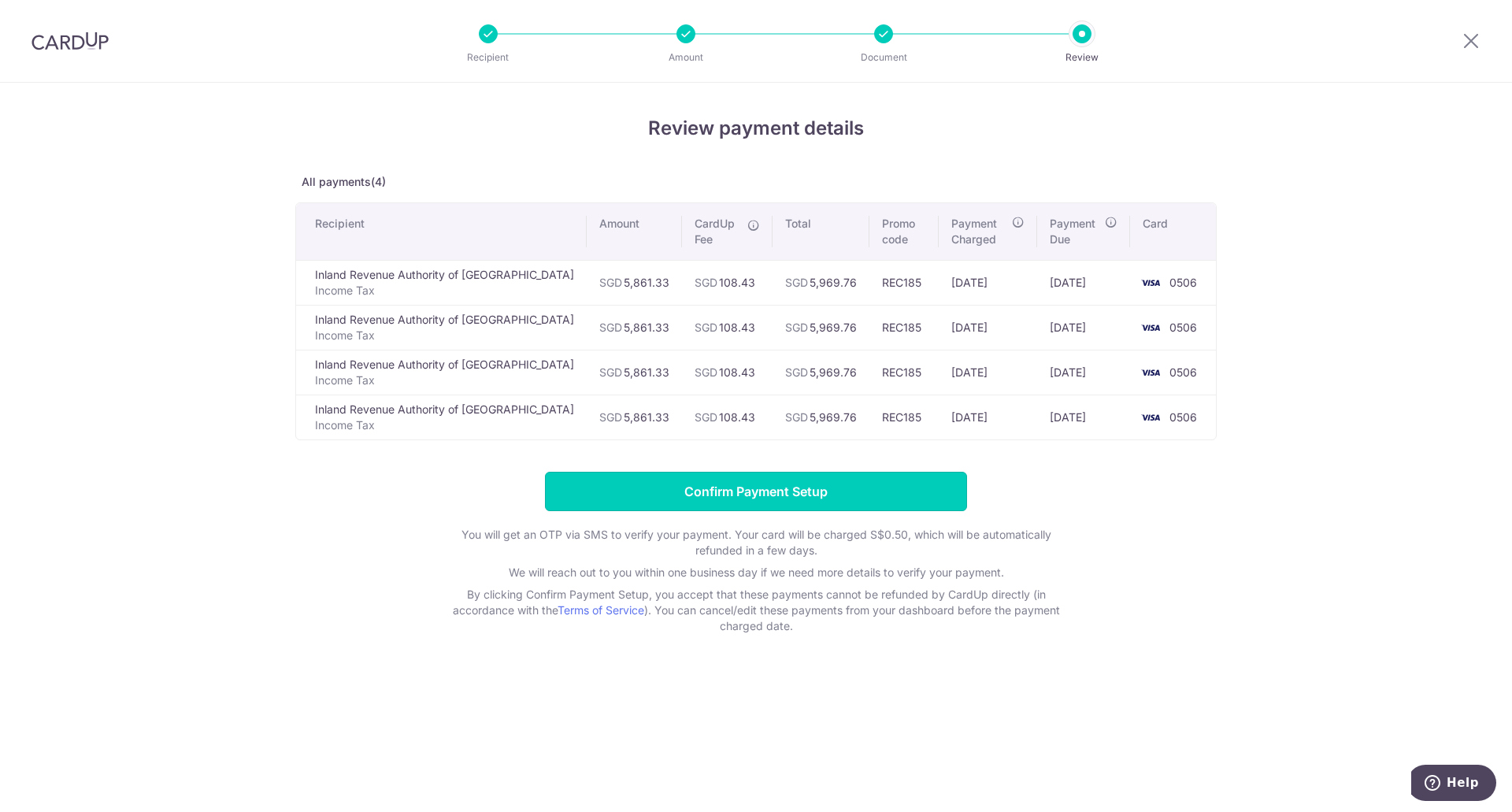
click at [814, 499] on input "Confirm Payment Setup" at bounding box center [756, 491] width 422 height 39
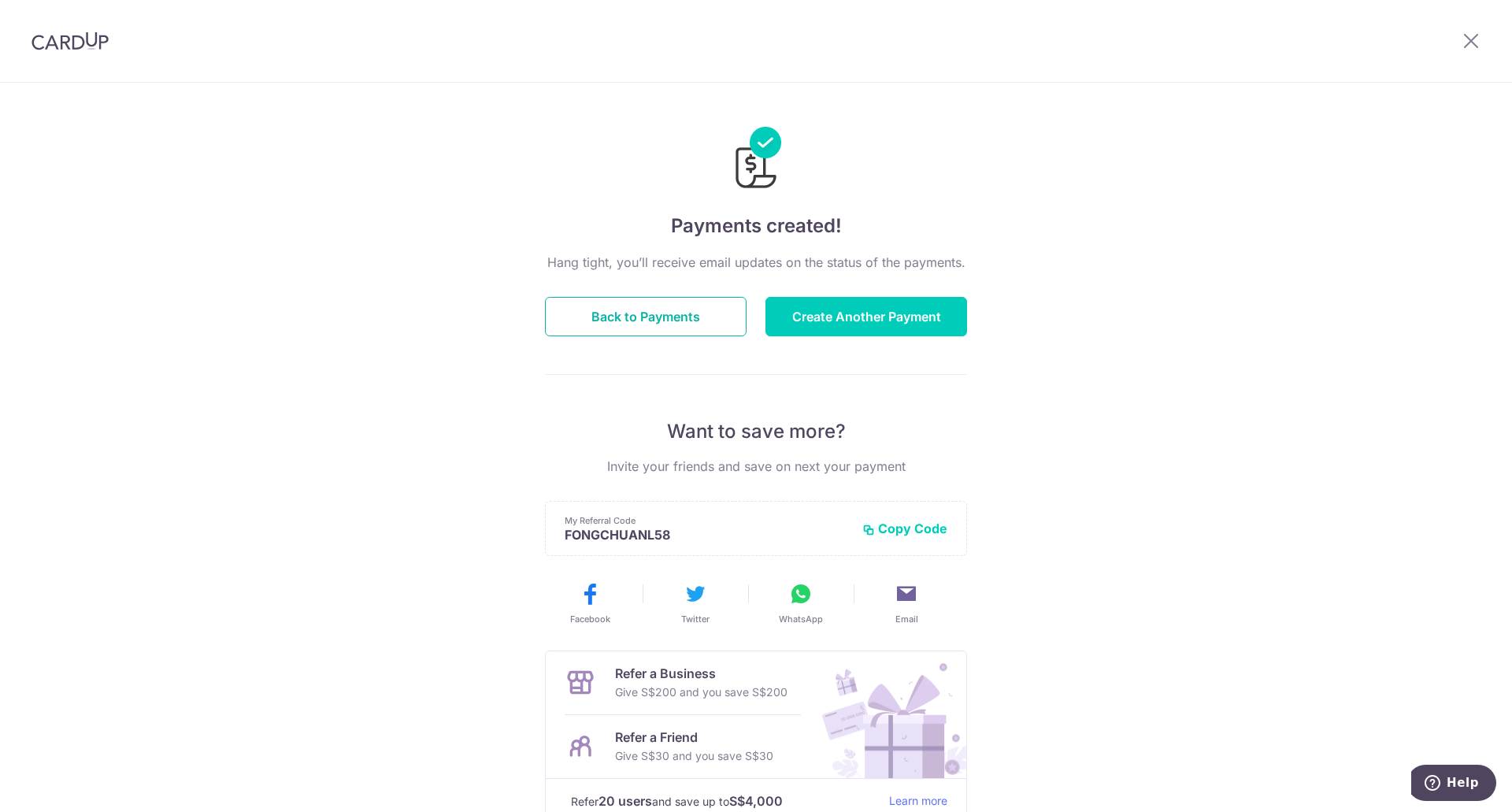
click at [709, 323] on button "Back to Payments" at bounding box center [645, 316] width 202 height 39
